Goal: Task Accomplishment & Management: Use online tool/utility

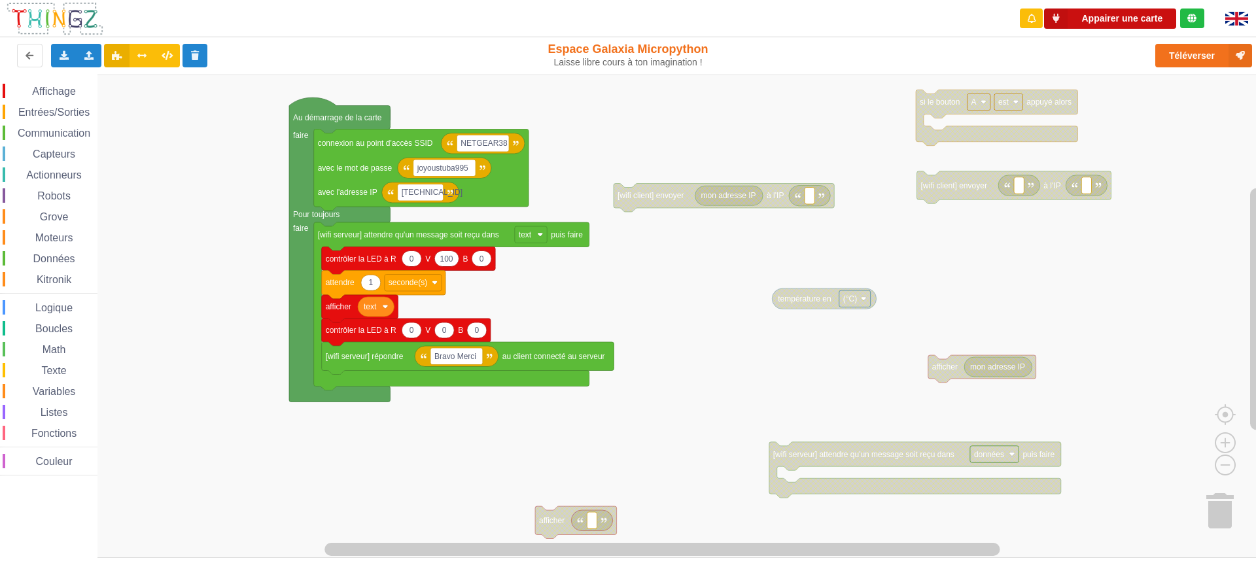
click at [1121, 14] on button "Appairer une carte" at bounding box center [1110, 19] width 132 height 20
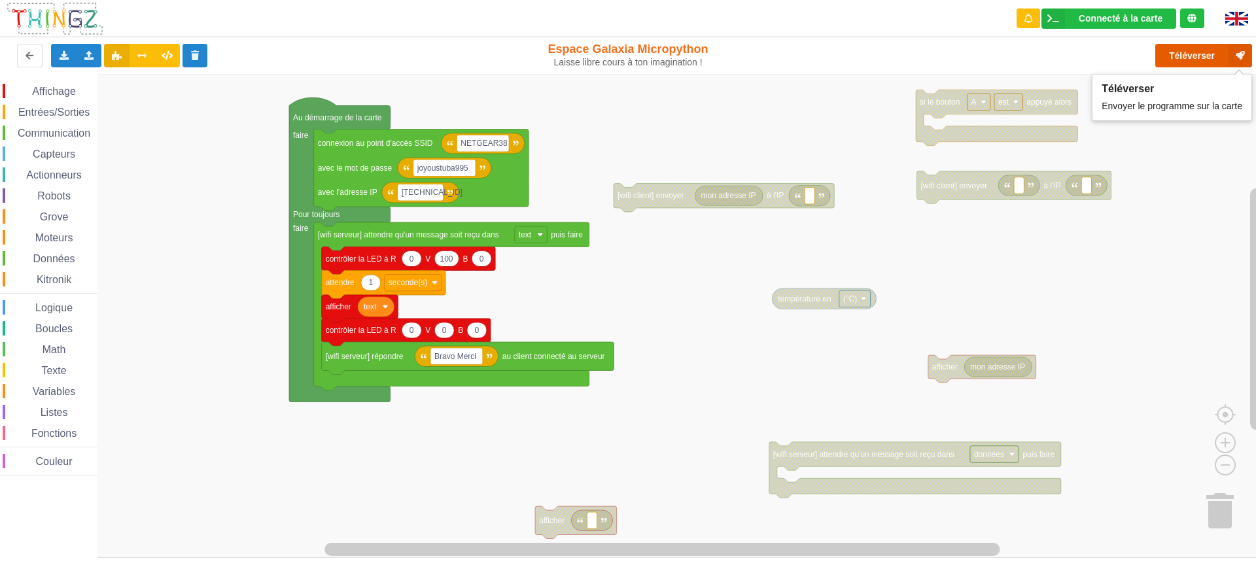
click at [1201, 55] on button "Téléverser" at bounding box center [1203, 56] width 97 height 24
click at [70, 131] on span "Communication" at bounding box center [54, 133] width 77 height 11
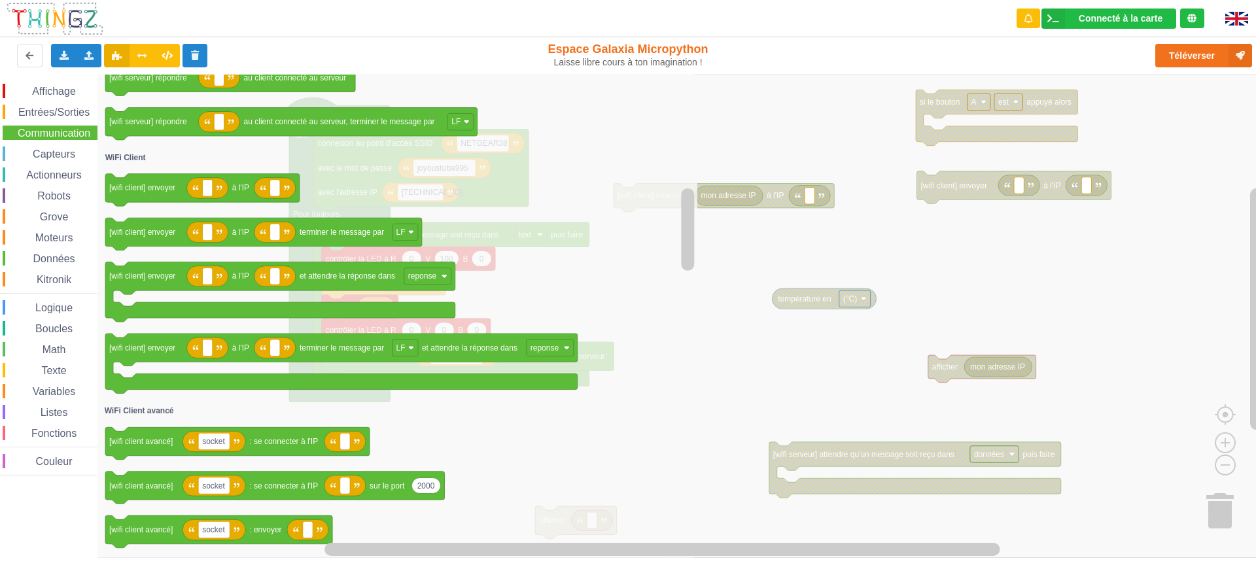
click at [559, 289] on icon "Espace de travail de Blocky" at bounding box center [397, 316] width 600 height 483
click at [669, 421] on icon "Espace de travail de Blocky" at bounding box center [397, 316] width 600 height 483
click at [595, 451] on icon "Espace de travail de Blocky" at bounding box center [397, 316] width 600 height 483
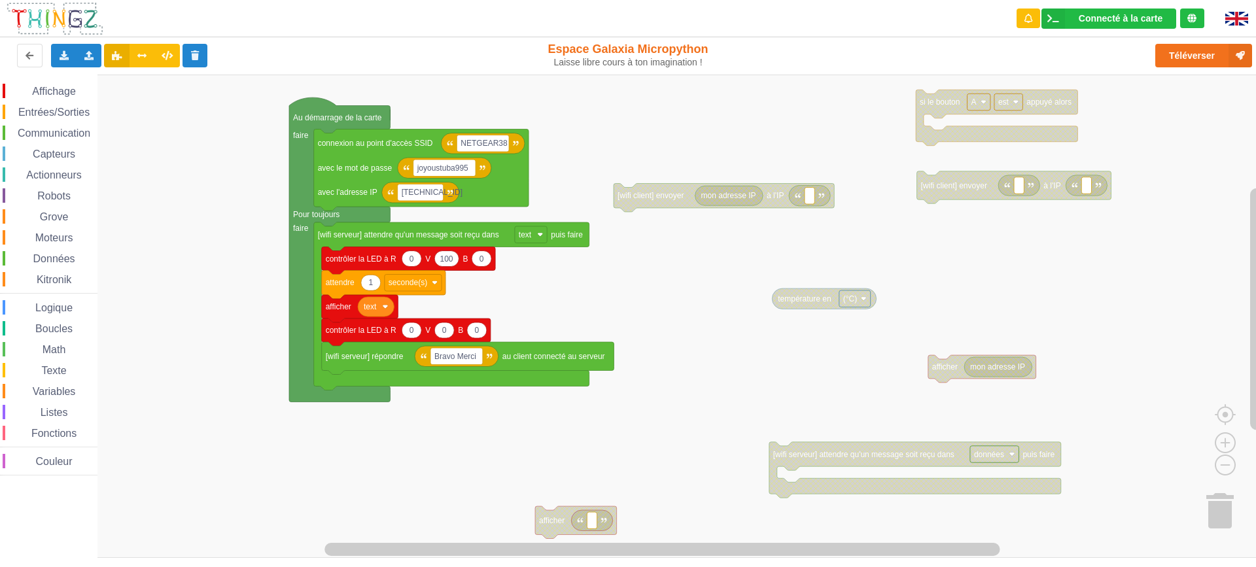
click at [994, 272] on rect "Espace de travail de Blocky" at bounding box center [632, 316] width 1265 height 483
click at [456, 468] on rect "Espace de travail de Blocky" at bounding box center [632, 316] width 1265 height 483
click at [409, 479] on rect "Espace de travail de Blocky" at bounding box center [632, 316] width 1265 height 483
click at [184, 207] on rect "Espace de travail de Blocky" at bounding box center [632, 316] width 1265 height 483
click at [724, 312] on rect "Espace de travail de Blocky" at bounding box center [632, 316] width 1265 height 483
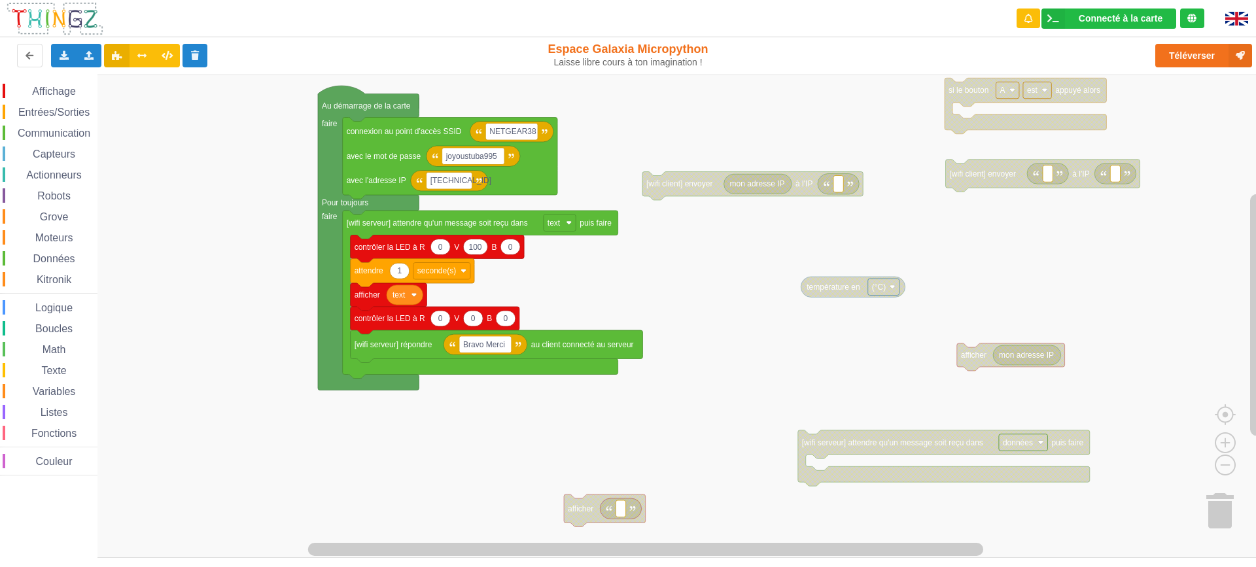
click at [634, 126] on div "Affichage Entrées/Sorties Communication Capteurs Actionneurs Robots Grove Moteu…" at bounding box center [632, 316] width 1265 height 483
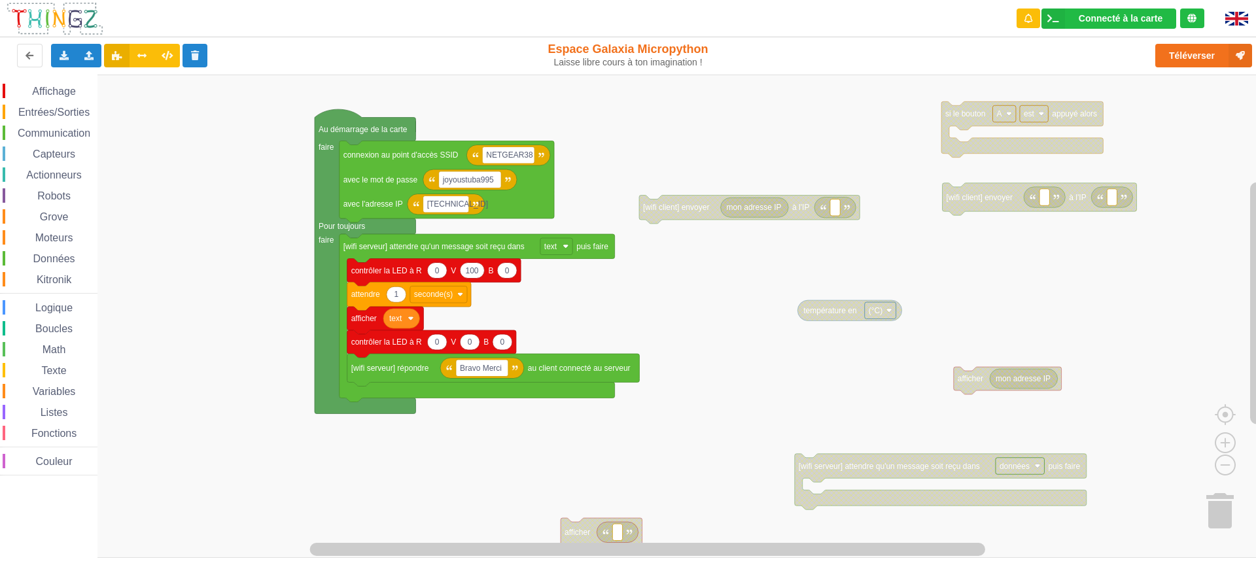
click at [693, 295] on div "Affichage Entrées/Sorties Communication Capteurs Actionneurs Robots Grove Moteu…" at bounding box center [632, 316] width 1265 height 483
click at [63, 57] on icon at bounding box center [63, 55] width 11 height 8
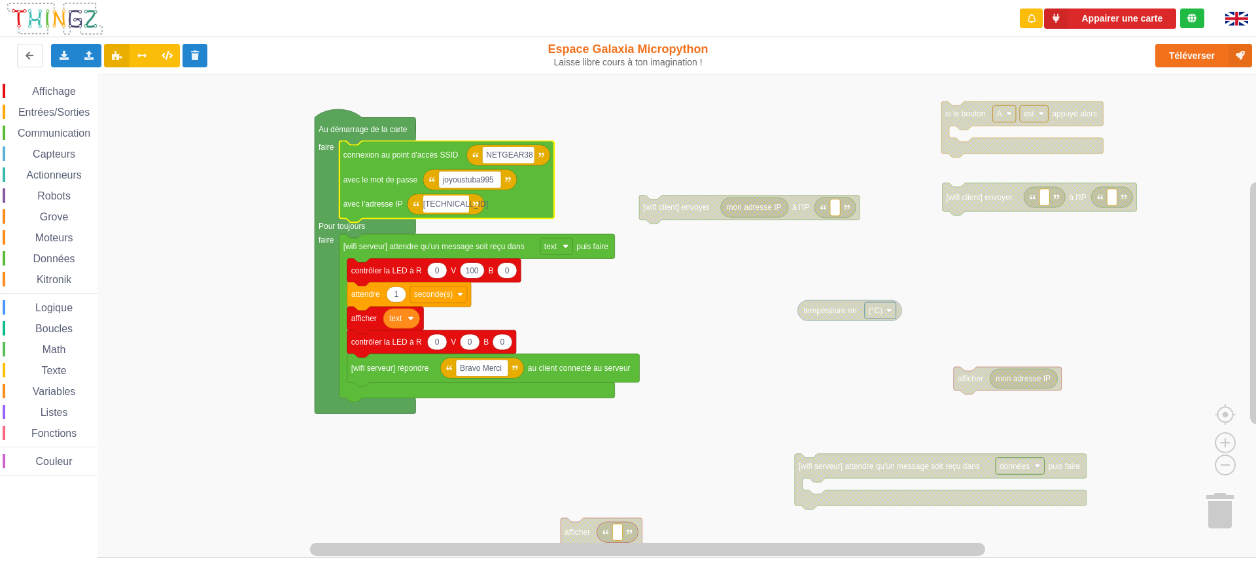
click at [461, 204] on input "10.0.0.111" at bounding box center [446, 204] width 46 height 17
type input "10.0.0.113"
click at [587, 176] on rect "Espace de travail de Blocky" at bounding box center [632, 316] width 1265 height 483
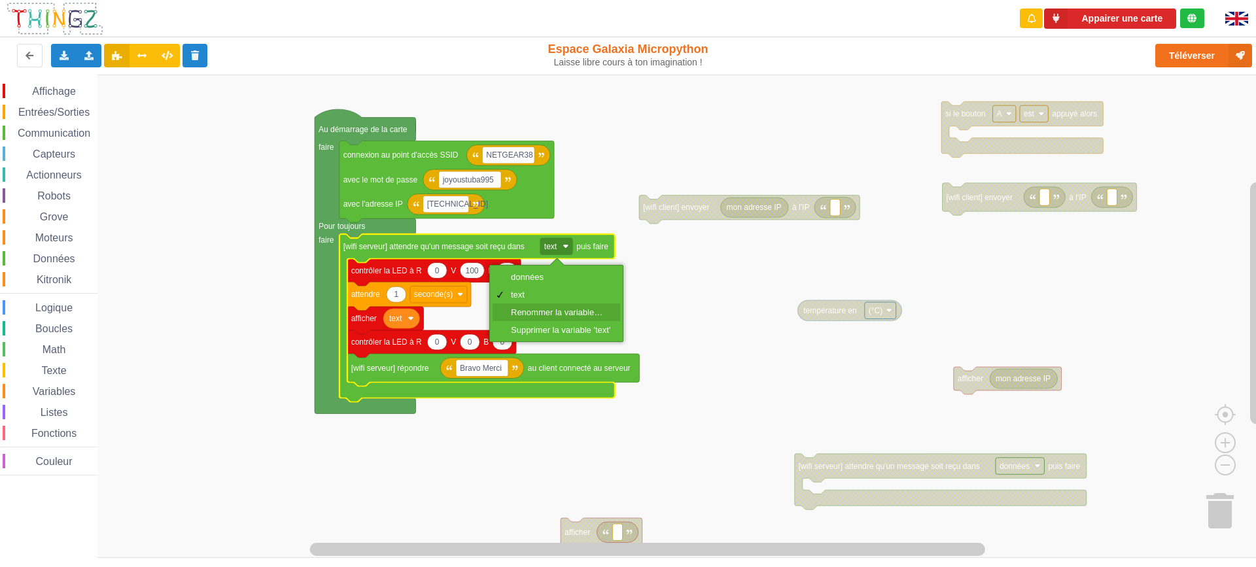
click at [554, 317] on div "Renommer la variable…" at bounding box center [560, 312] width 99 height 10
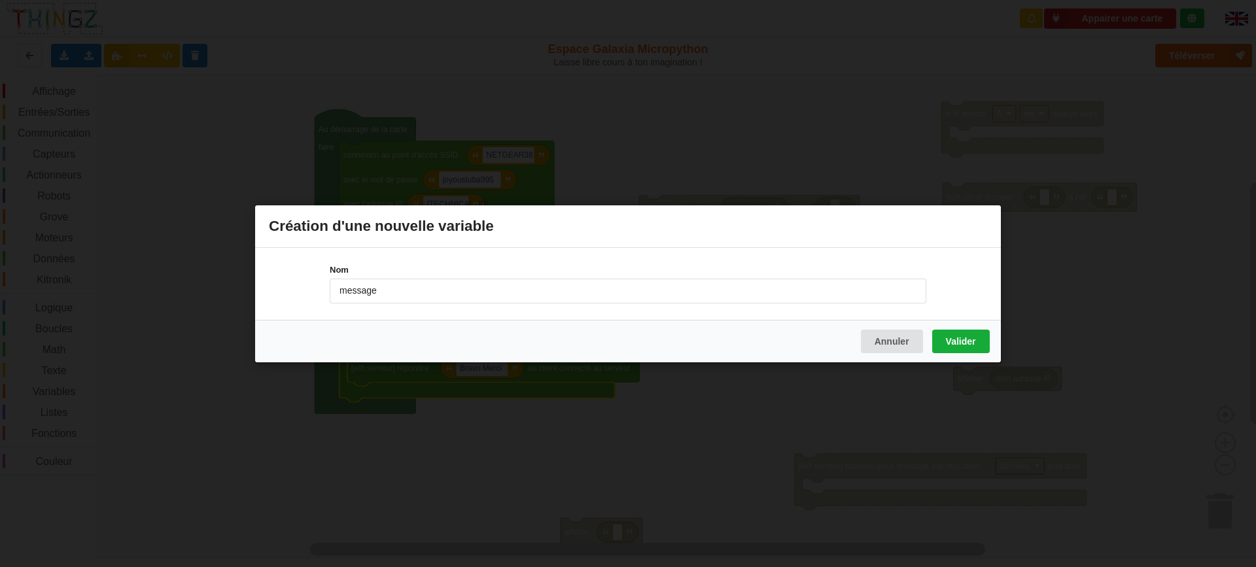
type input "message"
click at [956, 347] on button "Valider" at bounding box center [961, 341] width 58 height 24
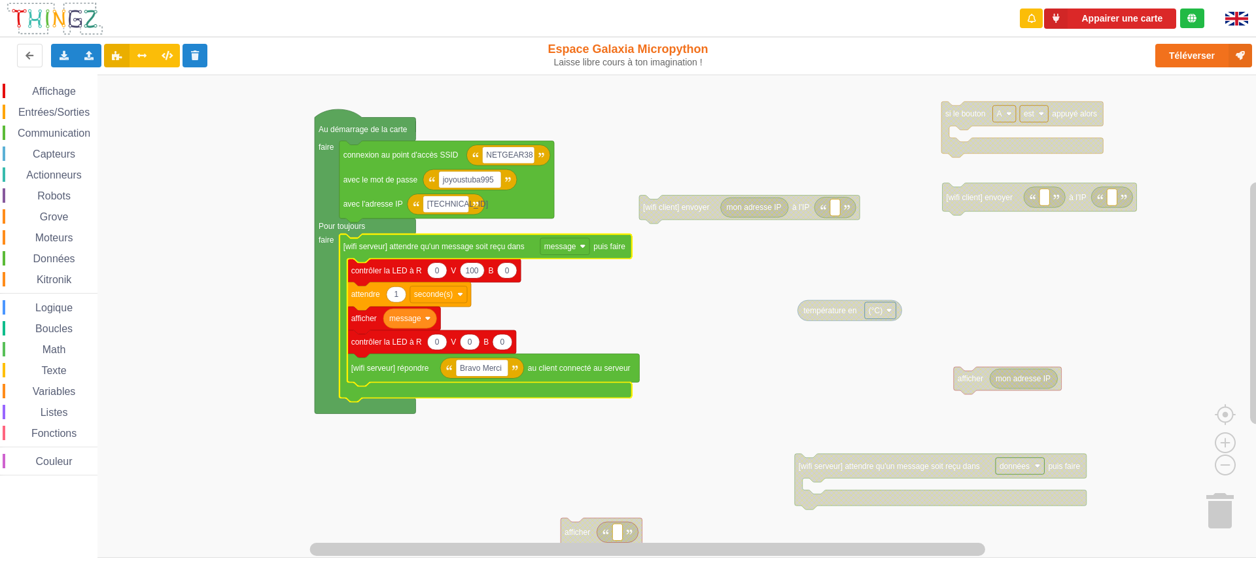
click at [552, 455] on rect "Espace de travail de Blocky" at bounding box center [632, 316] width 1265 height 483
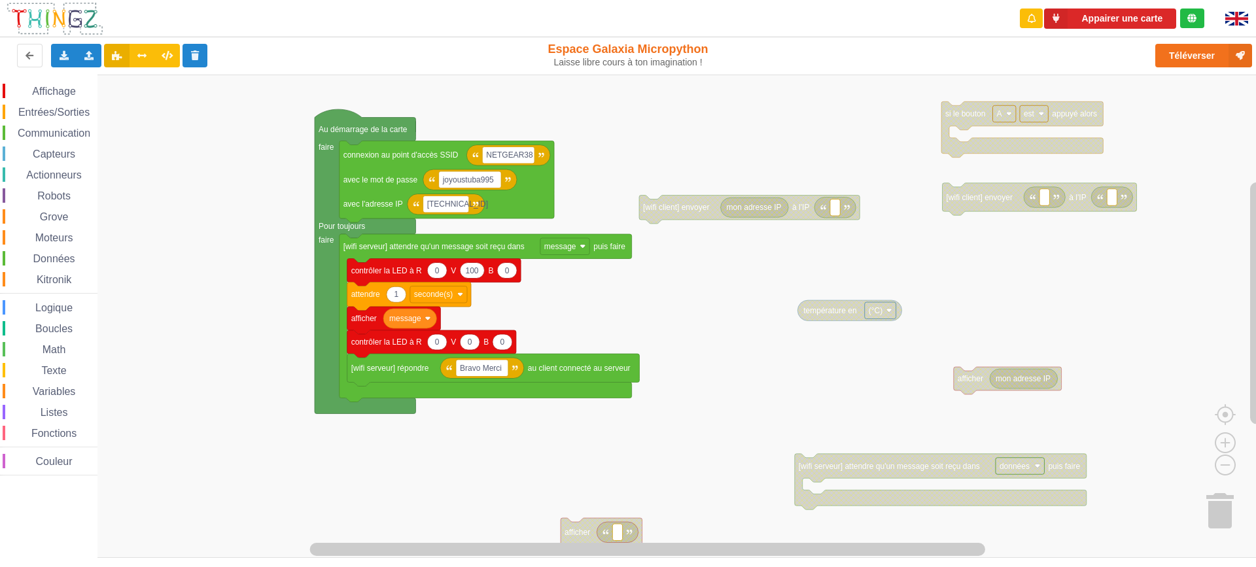
click at [582, 436] on rect "Espace de travail de Blocky" at bounding box center [632, 316] width 1265 height 483
click at [633, 291] on rect "Espace de travail de Blocky" at bounding box center [632, 316] width 1265 height 483
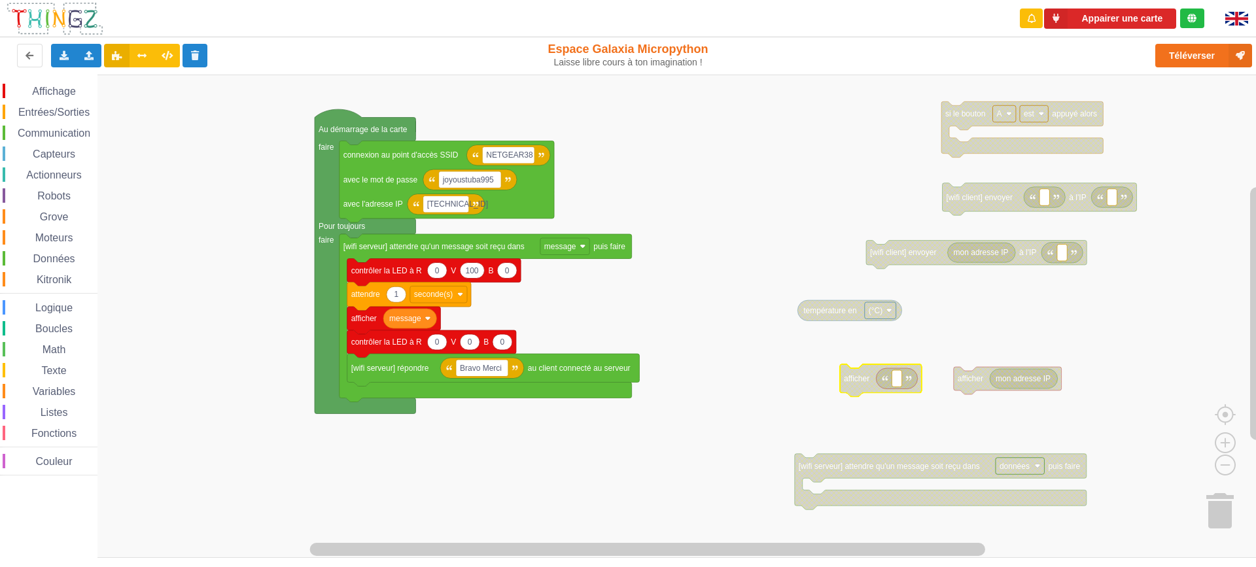
click at [754, 402] on rect "Espace de travail de Blocky" at bounding box center [632, 316] width 1265 height 483
click at [63, 56] on icon at bounding box center [63, 55] width 11 height 8
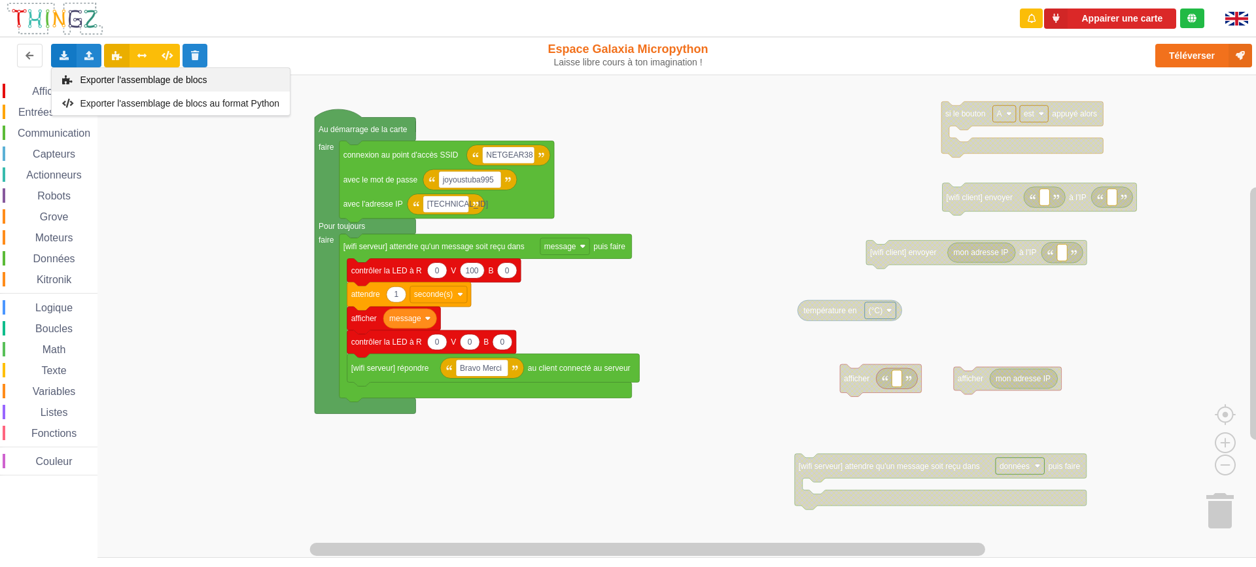
click at [111, 77] on span "Exporter l'assemblage de blocs" at bounding box center [143, 80] width 127 height 10
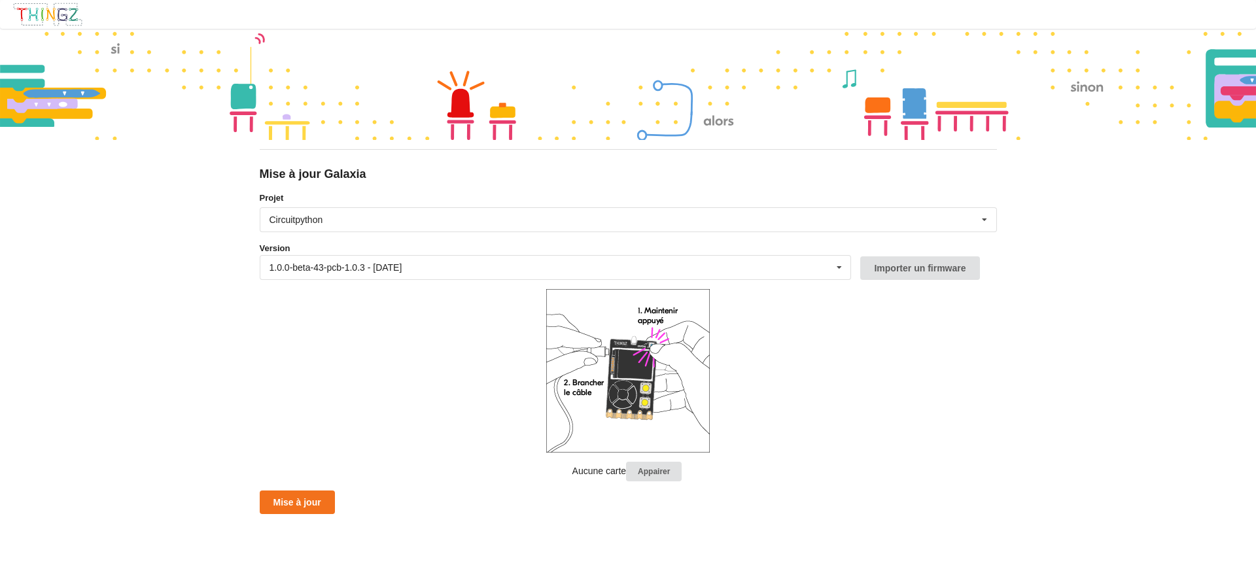
click at [493, 236] on form "Projet Circuitpython Micropython Circuitpython Version 1.0.0-beta-43-pcb-1.0.3 …" at bounding box center [628, 353] width 737 height 323
click at [440, 219] on div "Circuitpython Micropython Circuitpython" at bounding box center [628, 219] width 737 height 25
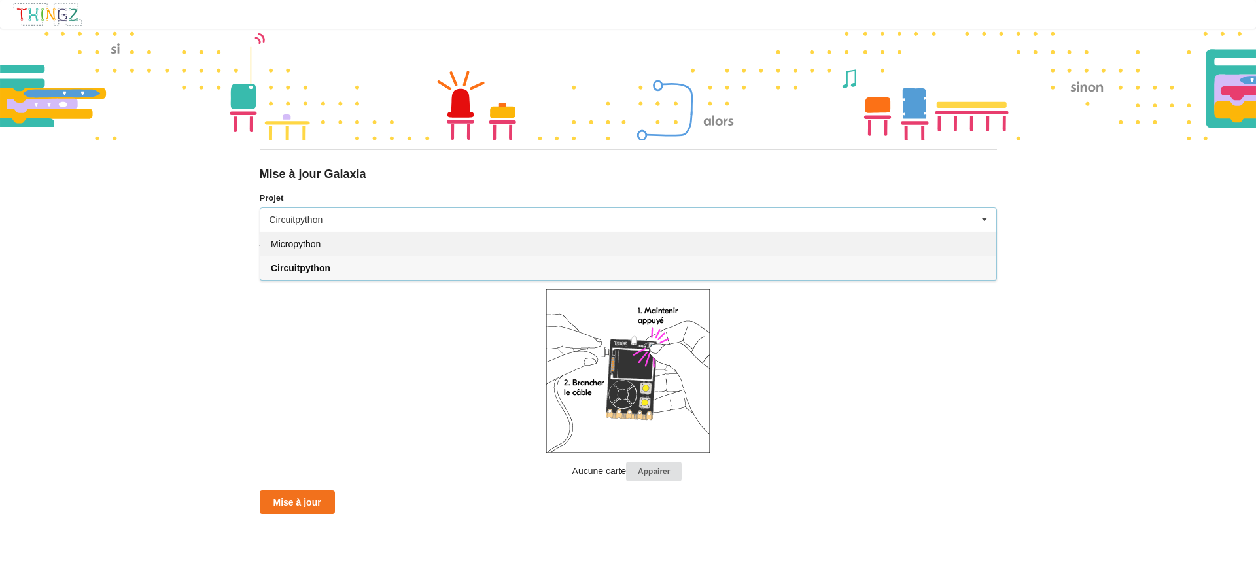
click at [317, 249] on div "Micropython" at bounding box center [628, 244] width 736 height 24
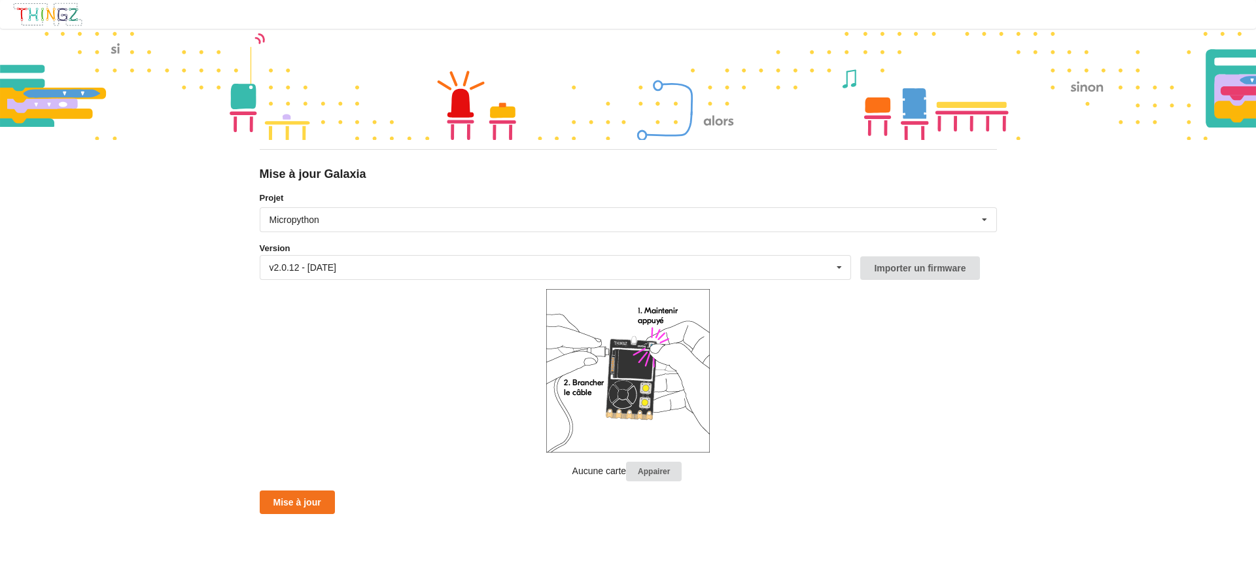
drag, startPoint x: 381, startPoint y: 344, endPoint x: 451, endPoint y: 351, distance: 70.4
click at [381, 344] on form "Projet Micropython Micropython Circuitpython Version v2.0.12 - [DATE] v2.0.12 -…" at bounding box center [628, 353] width 737 height 323
click at [959, 387] on form "Projet Micropython Micropython Circuitpython Version v2.0.12 - [DATE] v2.0.12 -…" at bounding box center [628, 353] width 737 height 323
click at [112, 340] on div "Mise à jour Galaxia Projet Micropython Micropython Circuitpython Version v2.0.1…" at bounding box center [628, 283] width 1256 height 567
click at [323, 222] on div "Circuitpython" at bounding box center [297, 219] width 54 height 9
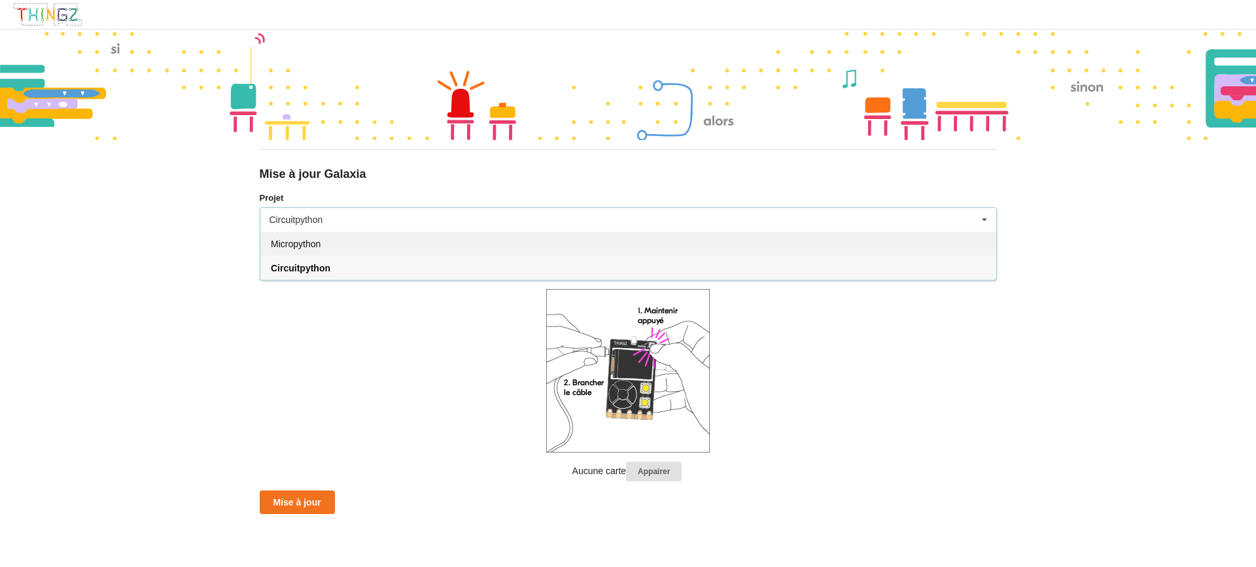
click at [320, 247] on span "Micropython" at bounding box center [296, 244] width 50 height 10
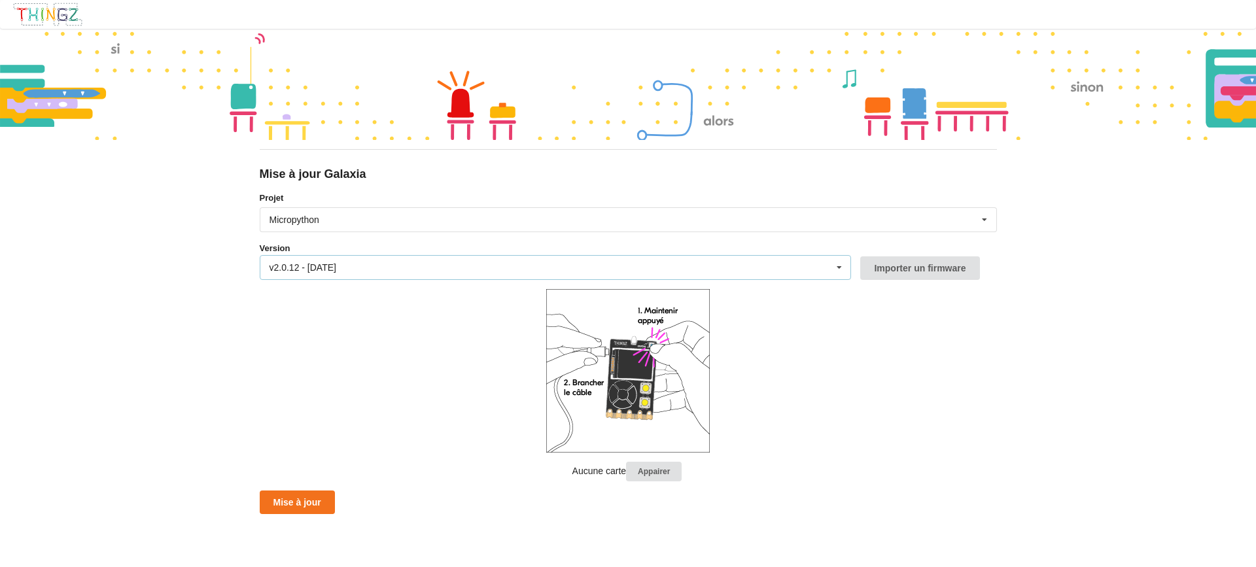
click at [350, 278] on div "v2.0.12 - [DATE] v2.0.12 - [DATE] v2.0.11 - [DATE] v2.0.10 - [DATE] v2.0.9 - [D…" at bounding box center [556, 267] width 592 height 25
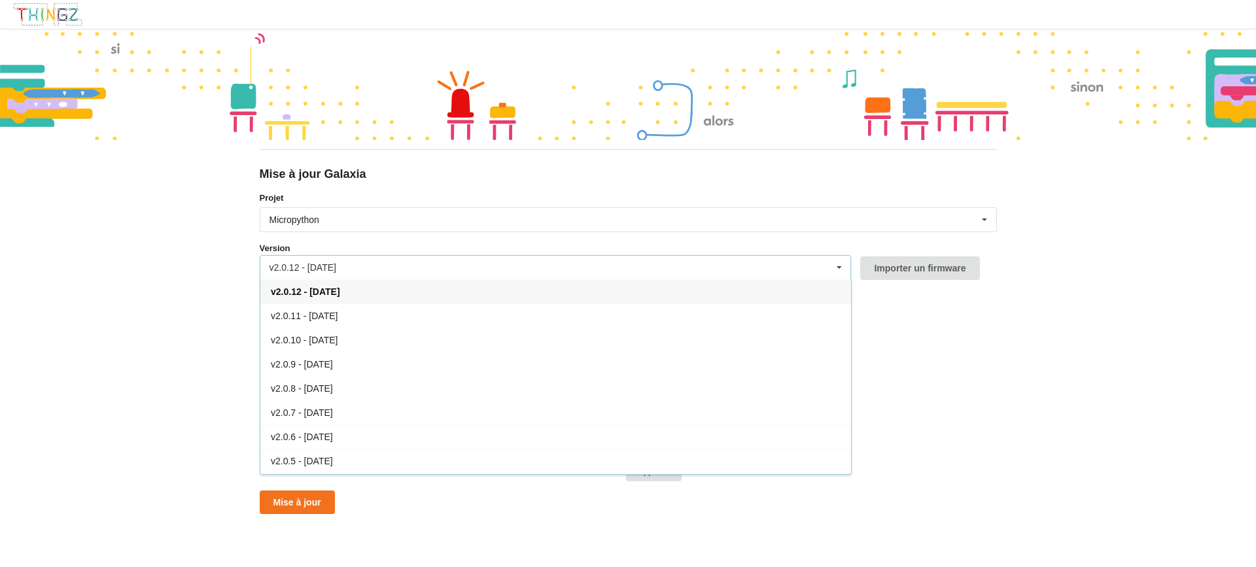
click at [135, 388] on div "Mise à jour Galaxia Projet Micropython Micropython Circuitpython Version v2.0.1…" at bounding box center [628, 283] width 1256 height 567
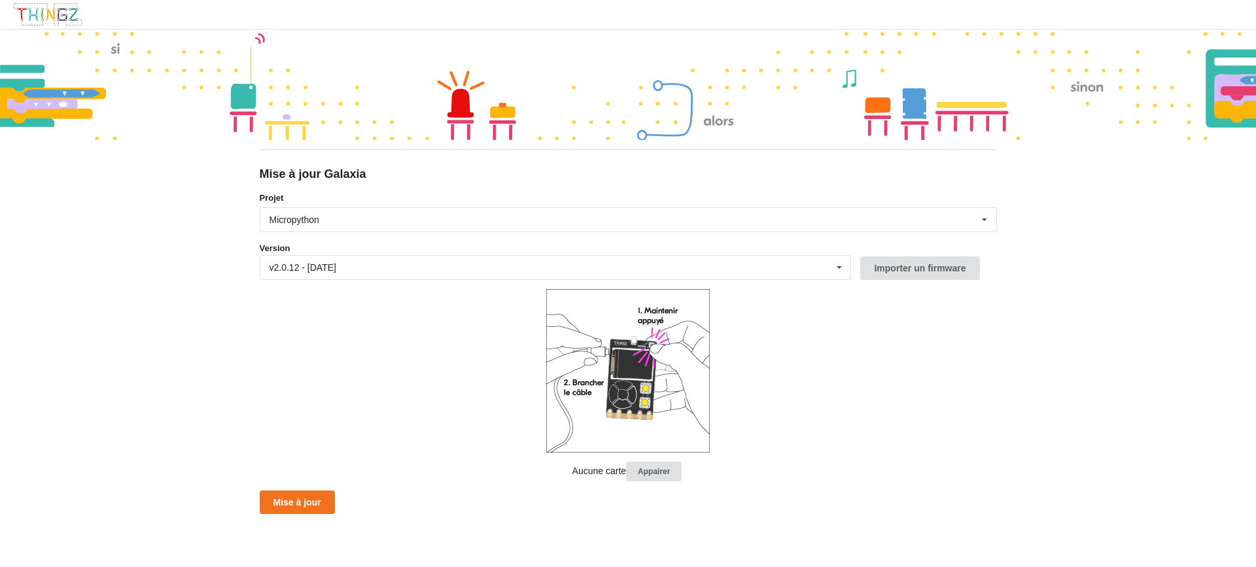
click at [289, 355] on form "Projet Micropython Micropython Circuitpython Version v2.0.12 - [DATE] v2.0.12 -…" at bounding box center [628, 353] width 737 height 323
